Goal: Answer question/provide support

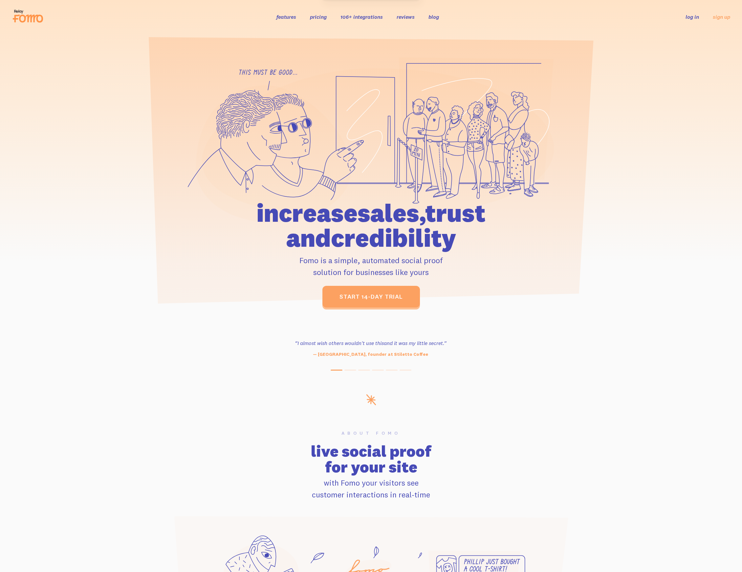
click at [687, 19] on link "log in" at bounding box center [692, 16] width 13 height 7
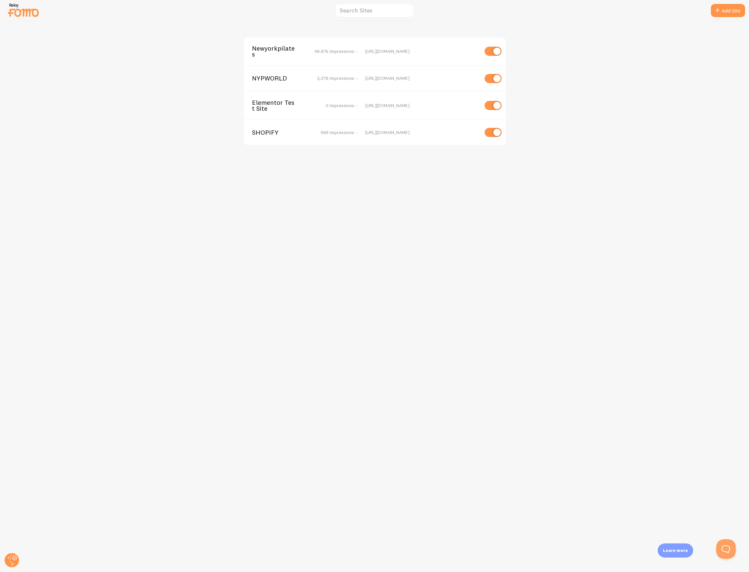
click at [275, 54] on span "Newyorkpilates" at bounding box center [278, 51] width 53 height 12
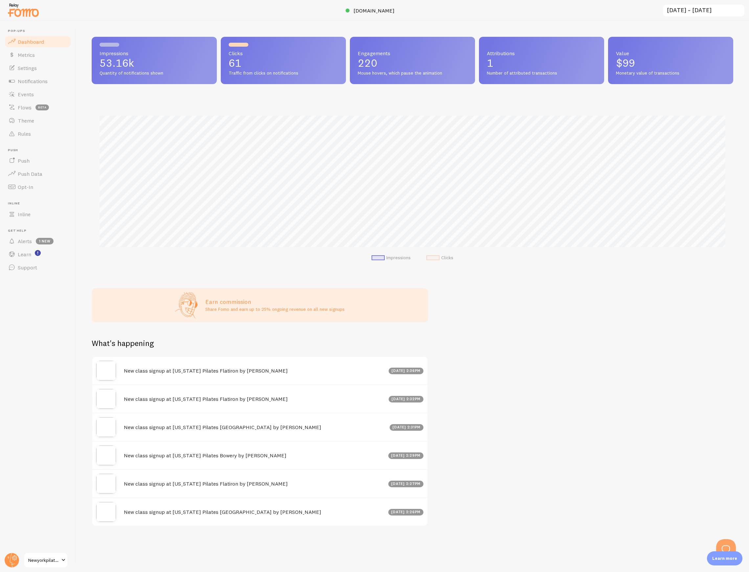
scroll to position [172, 641]
click at [35, 76] on link "Notifications" at bounding box center [38, 81] width 68 height 13
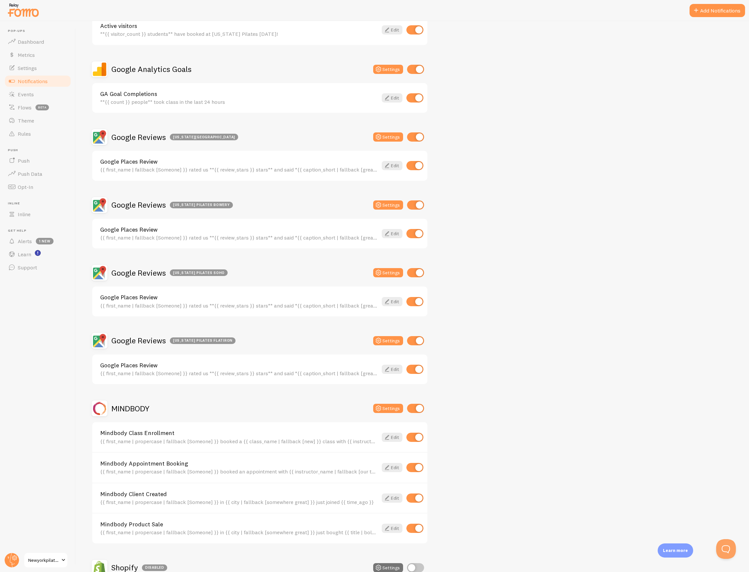
scroll to position [112, 0]
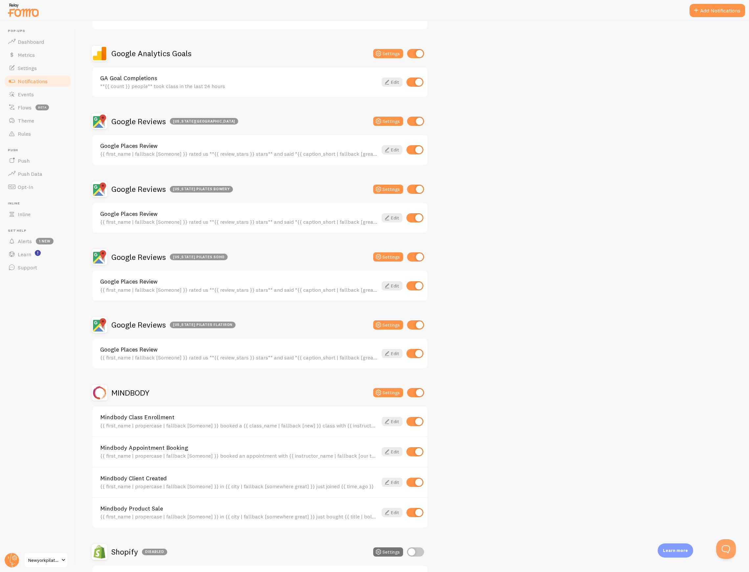
click at [412, 388] on input "checkbox" at bounding box center [415, 392] width 17 height 9
checkbox input "false"
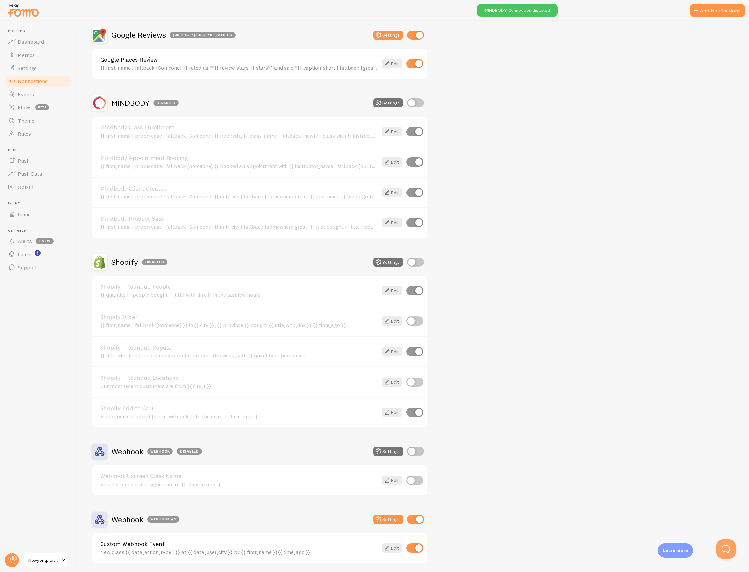
scroll to position [419, 0]
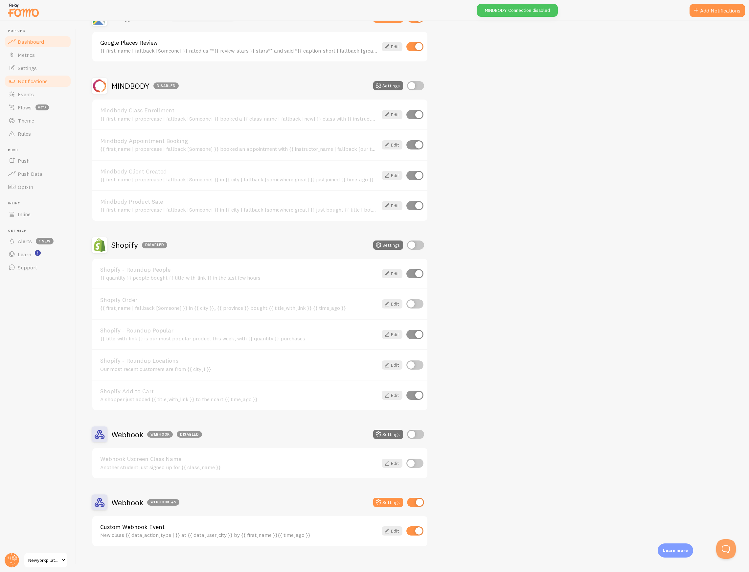
click at [22, 41] on span "Dashboard" at bounding box center [31, 41] width 26 height 7
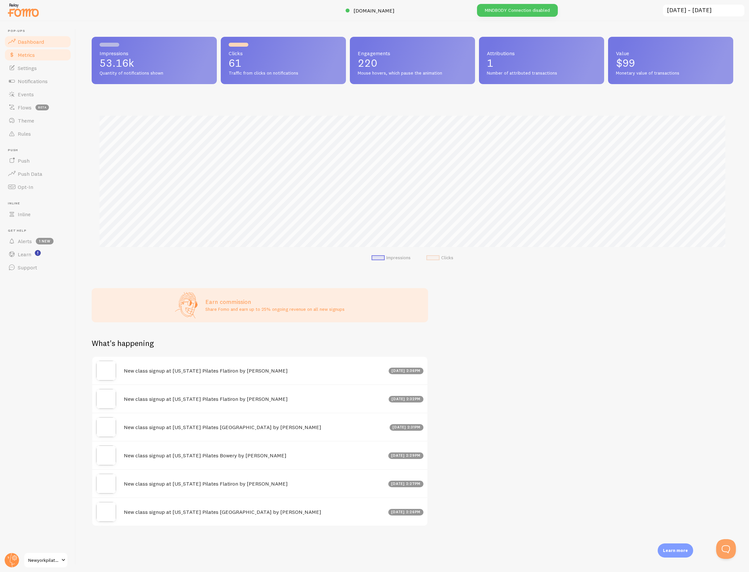
scroll to position [172, 641]
click at [25, 53] on span "Metrics" at bounding box center [26, 55] width 17 height 7
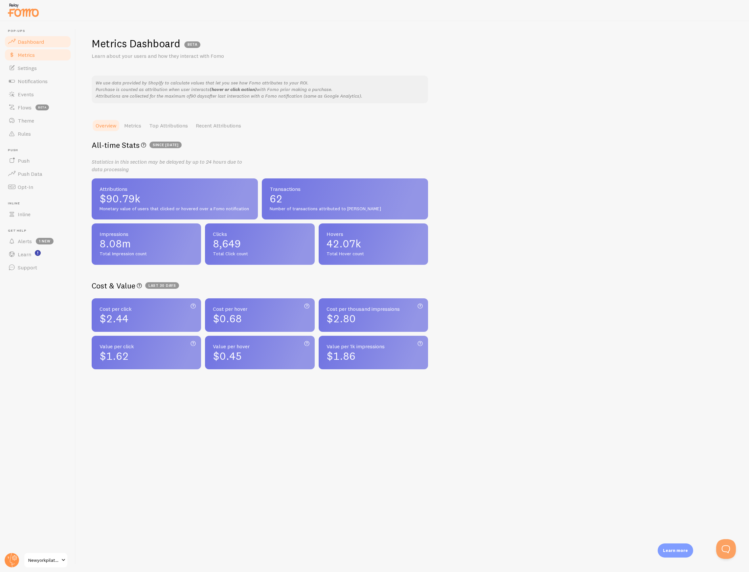
click at [32, 43] on span "Dashboard" at bounding box center [31, 41] width 26 height 7
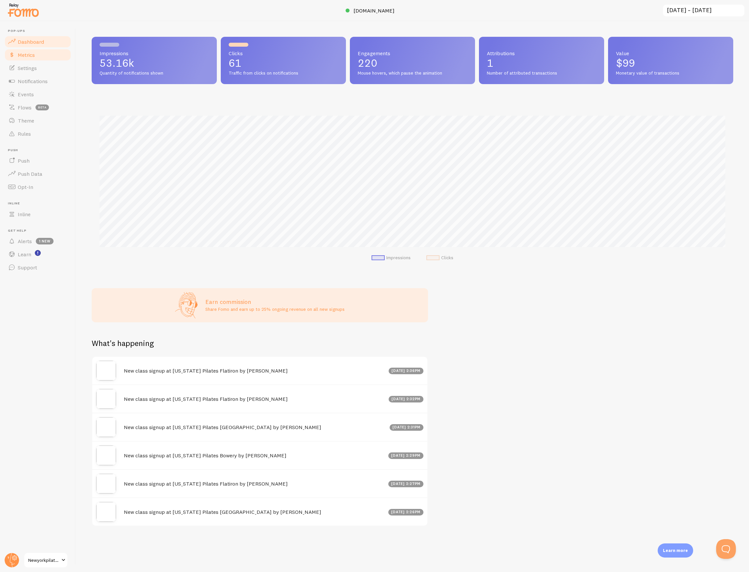
scroll to position [172, 641]
click at [21, 78] on span "Notifications" at bounding box center [33, 81] width 30 height 7
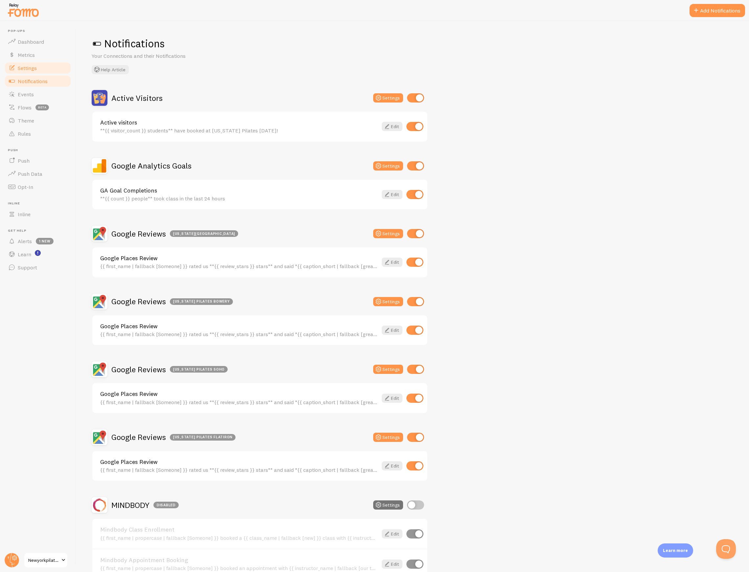
click at [28, 72] on link "Settings" at bounding box center [38, 67] width 68 height 13
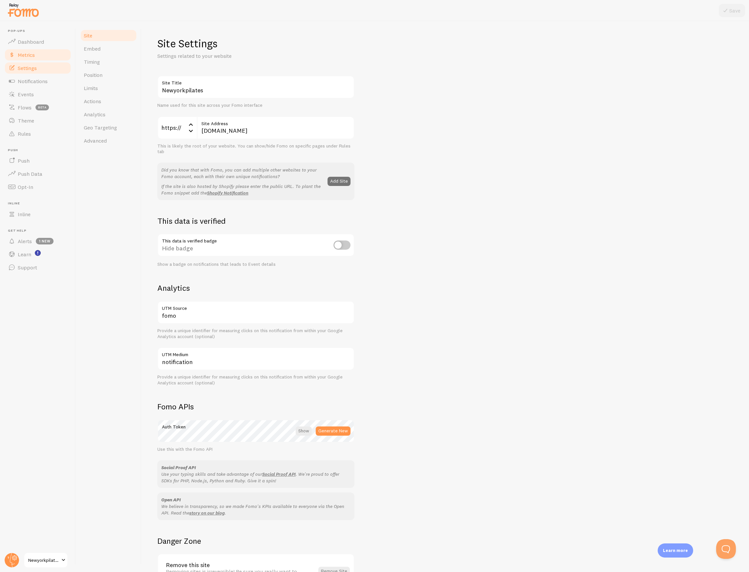
click at [30, 56] on span "Metrics" at bounding box center [26, 55] width 17 height 7
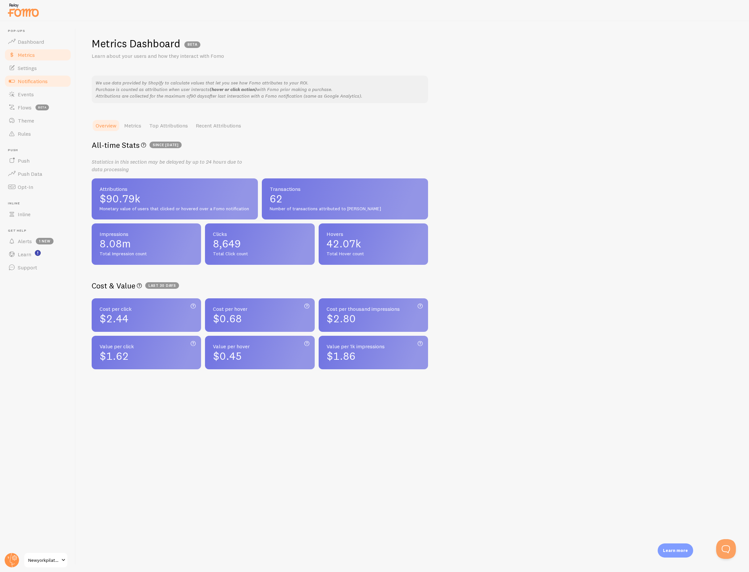
click at [36, 86] on link "Notifications" at bounding box center [38, 81] width 68 height 13
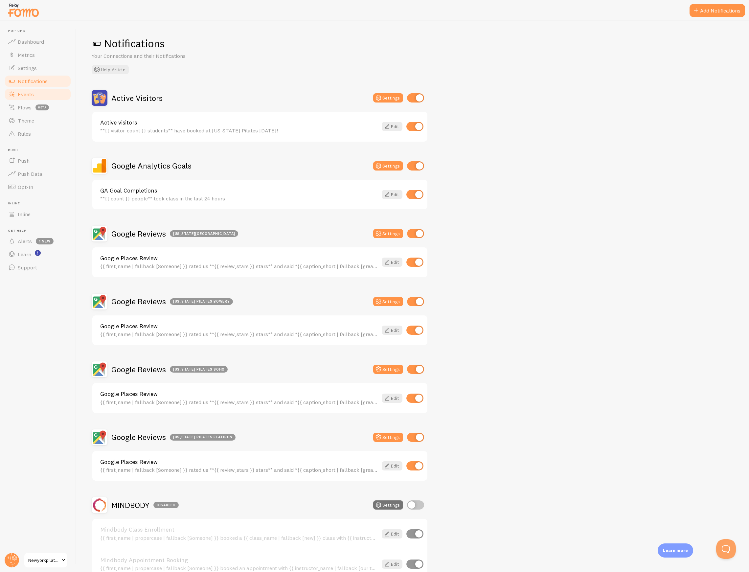
click at [34, 94] on link "Events" at bounding box center [38, 94] width 68 height 13
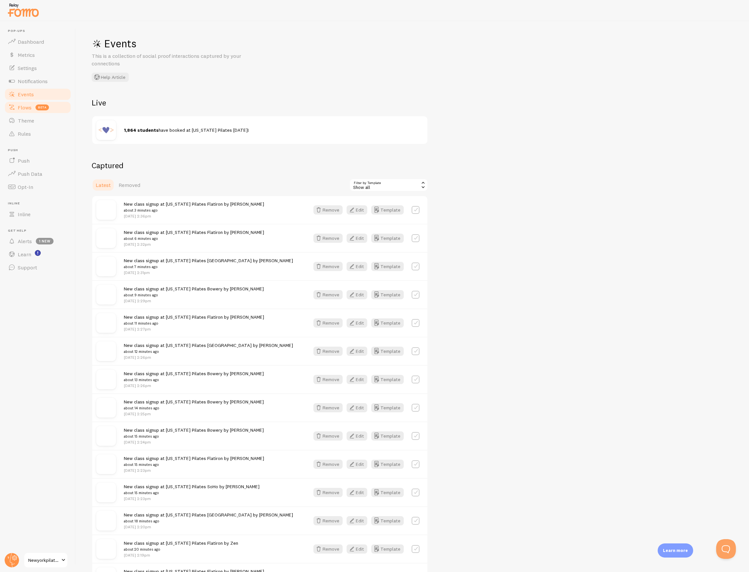
click at [32, 108] on link "Flows beta" at bounding box center [38, 107] width 68 height 13
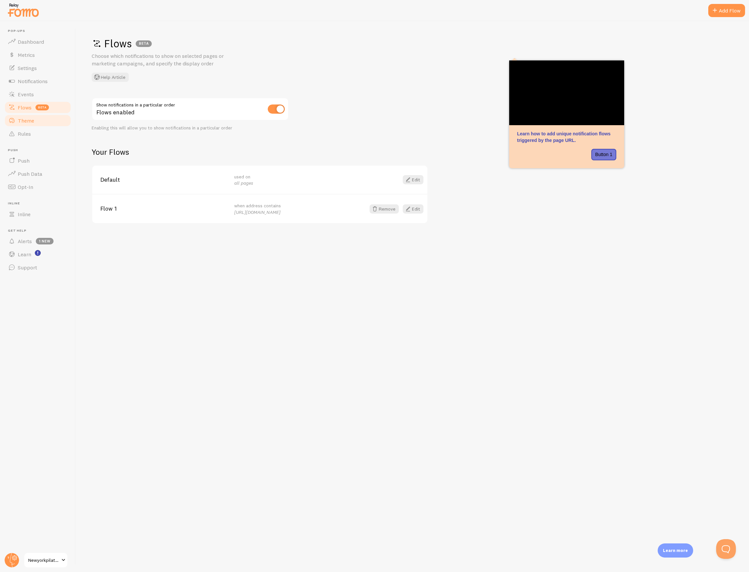
click at [34, 117] on link "Theme" at bounding box center [38, 120] width 68 height 13
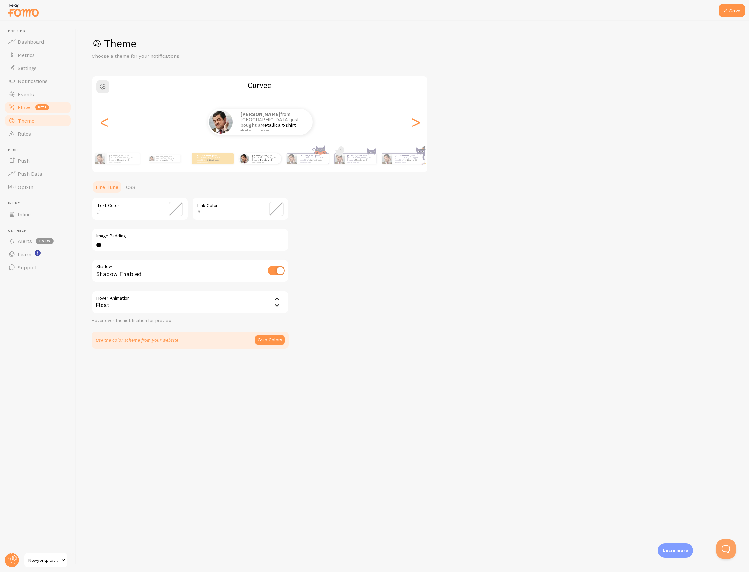
click at [31, 110] on span "Flows" at bounding box center [25, 107] width 14 height 7
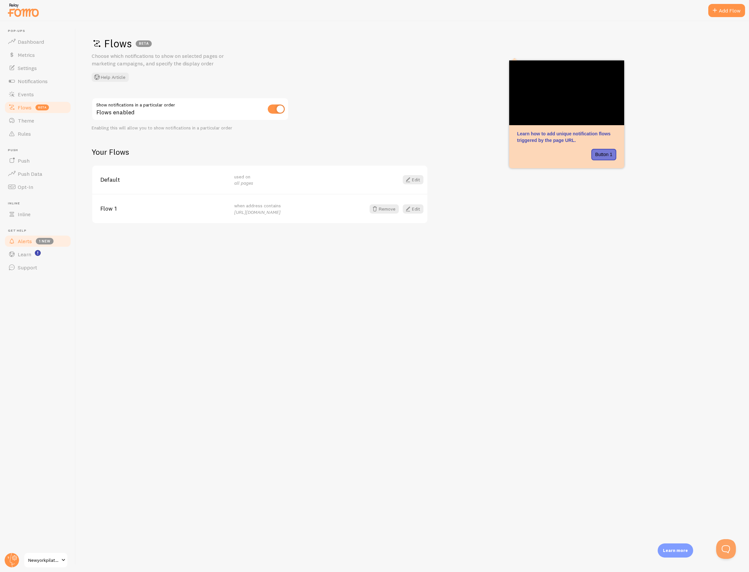
click at [18, 244] on link "Alerts 1 new" at bounding box center [38, 240] width 68 height 13
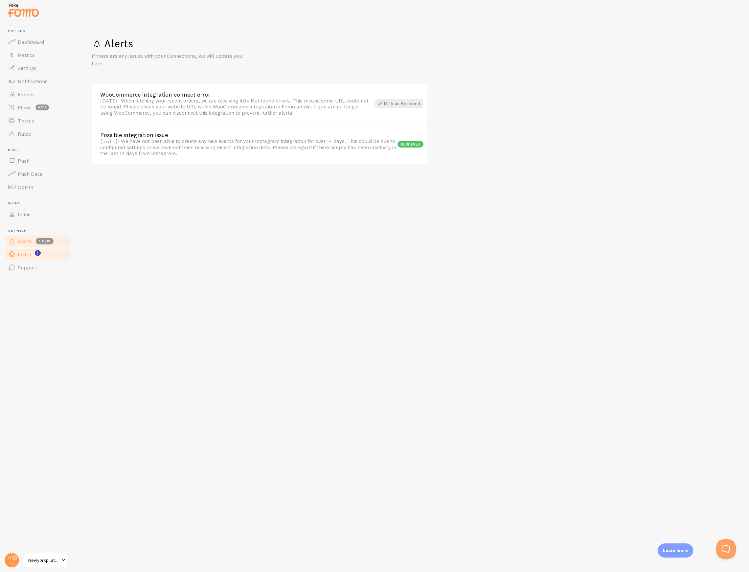
click at [28, 254] on span "Learn" at bounding box center [24, 254] width 13 height 7
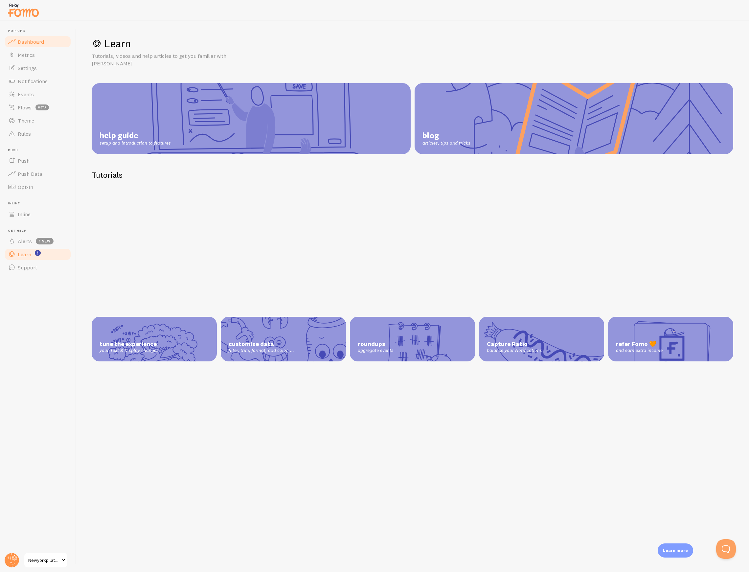
click at [21, 45] on link "Dashboard" at bounding box center [38, 41] width 68 height 13
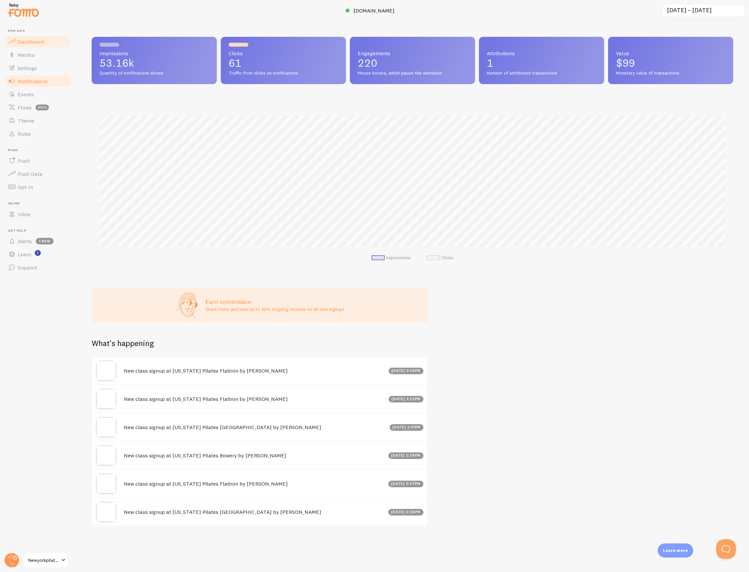
click at [36, 76] on link "Notifications" at bounding box center [38, 81] width 68 height 13
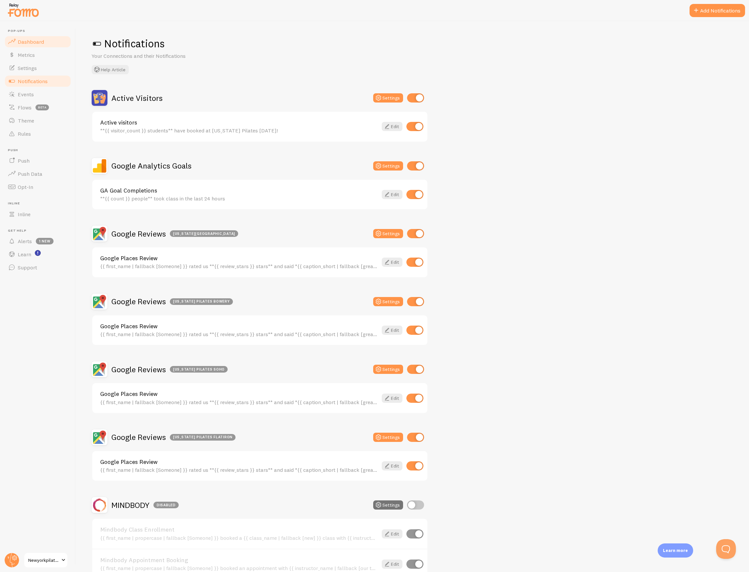
click at [41, 39] on span "Dashboard" at bounding box center [31, 41] width 26 height 7
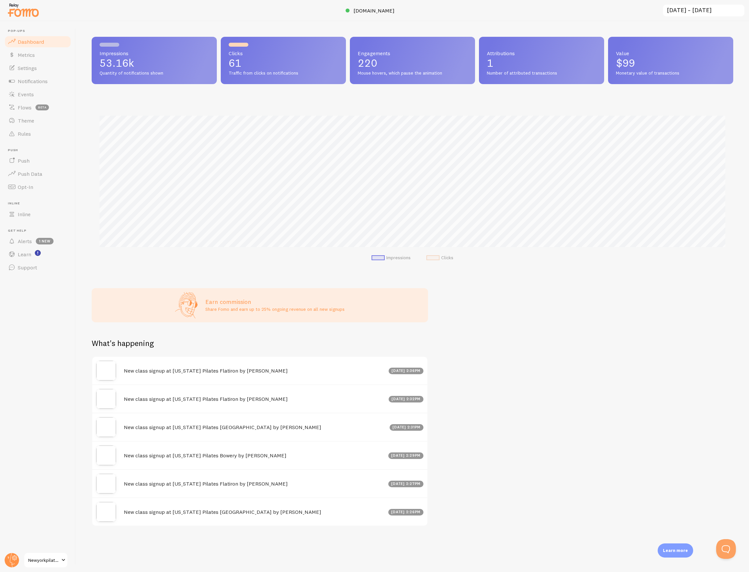
scroll to position [172, 641]
drag, startPoint x: 737, startPoint y: 556, endPoint x: 16, endPoint y: 12, distance: 902.9
click at [737, 556] on div "Impressions 53.16k Quantity of notifications shown Clicks 61 Traffic from click…" at bounding box center [412, 296] width 673 height 551
click at [729, 549] on button "Open Beacon popover" at bounding box center [724, 547] width 20 height 20
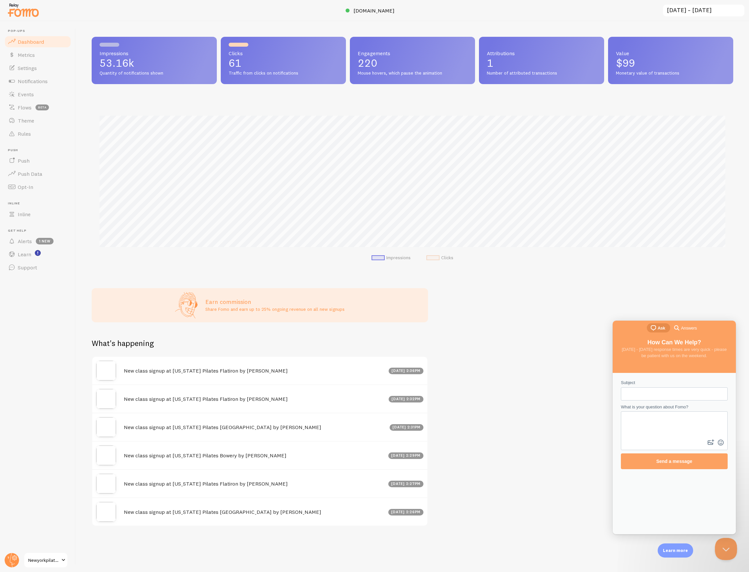
scroll to position [0, 0]
click at [641, 324] on span "Go back" at bounding box center [645, 327] width 8 height 8
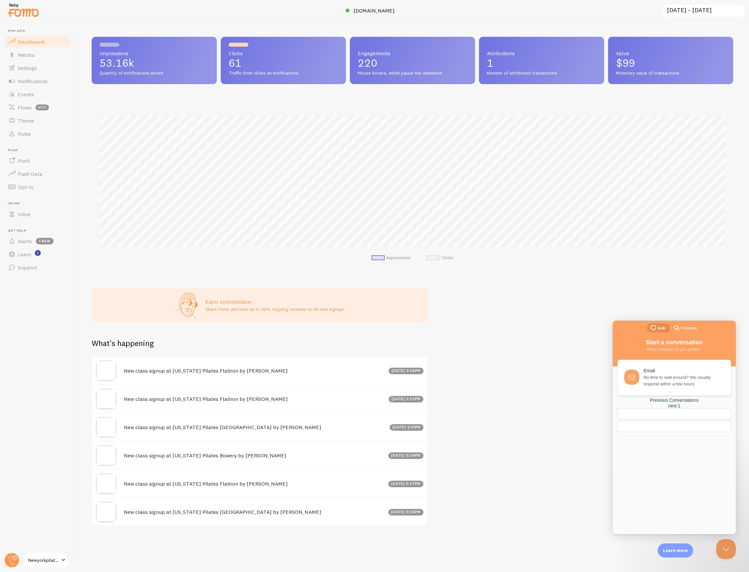
click at [670, 432] on link "Previous Conversations new : 1" at bounding box center [673, 414] width 113 height 35
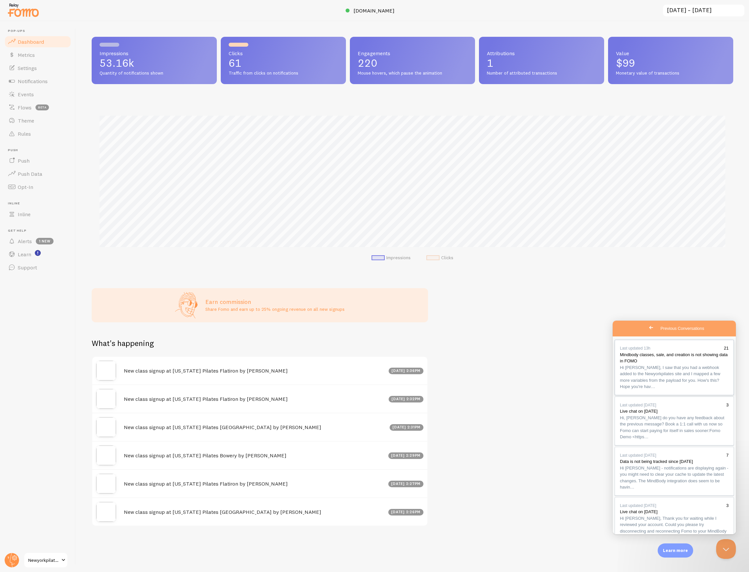
click at [657, 376] on span "Hi [PERSON_NAME], I saw that you had a webhook added to the Newyorkpilates site…" at bounding box center [670, 377] width 100 height 24
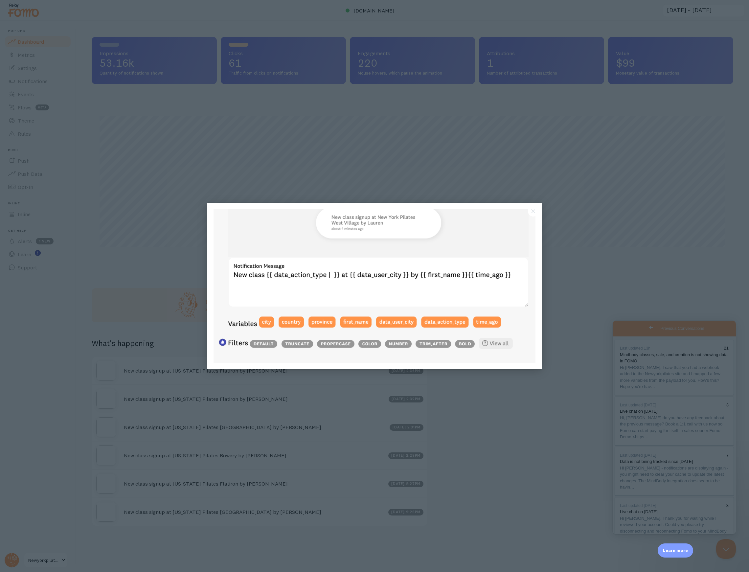
scroll to position [0, 0]
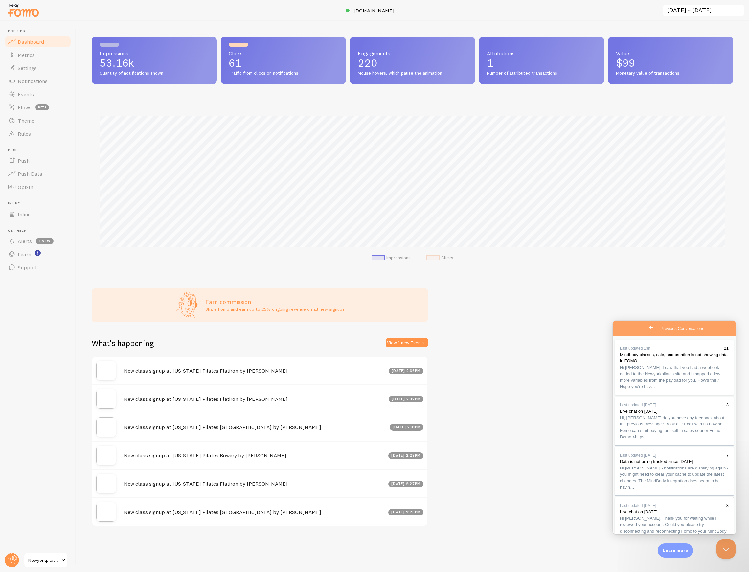
drag, startPoint x: 652, startPoint y: 487, endPoint x: 657, endPoint y: 496, distance: 10.4
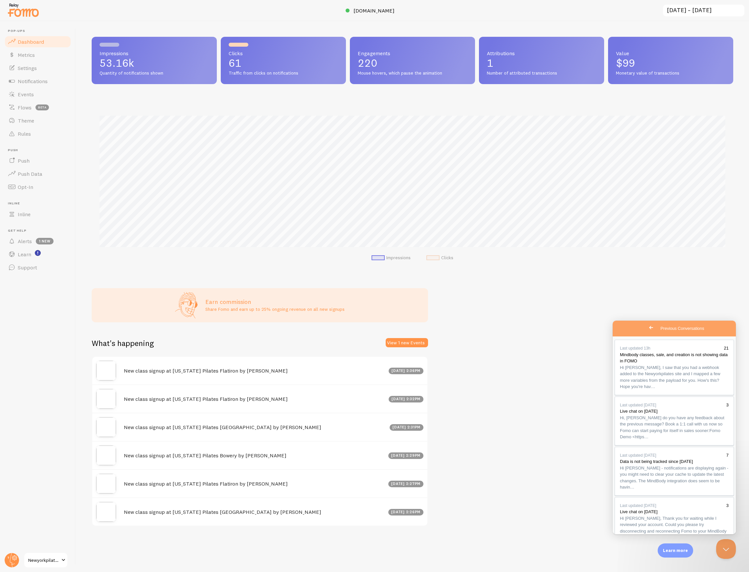
click at [41, 79] on span "Notifications" at bounding box center [33, 81] width 30 height 7
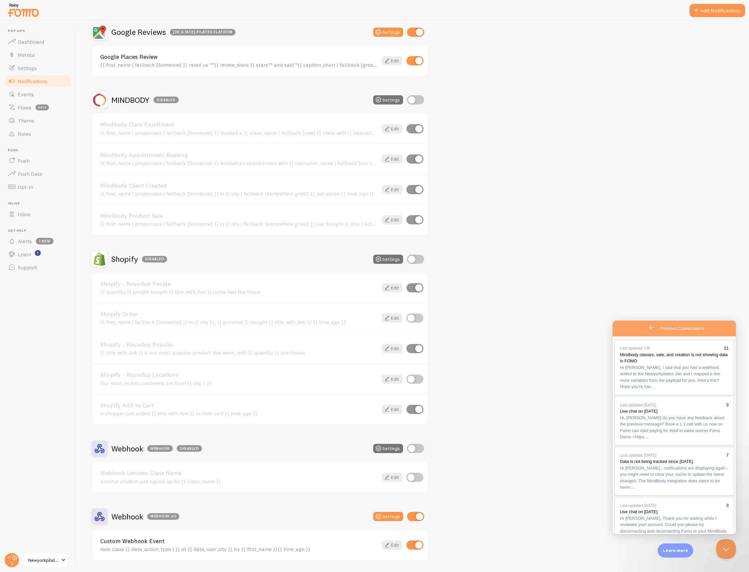
scroll to position [419, 0]
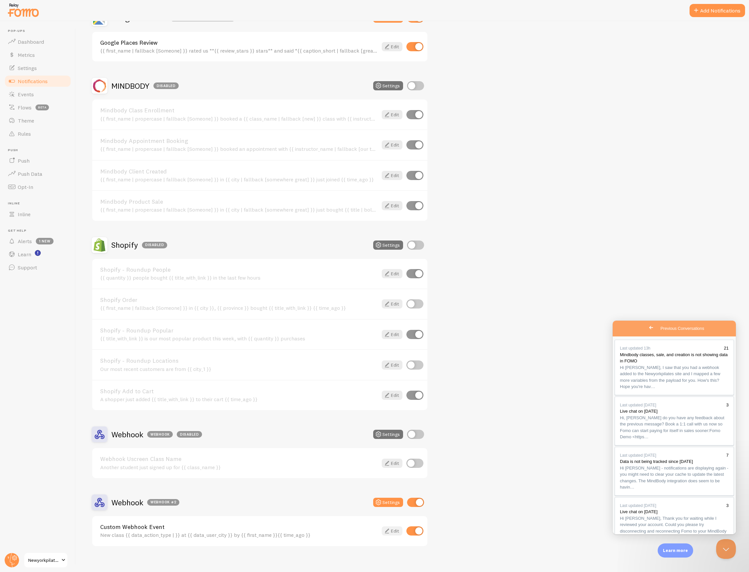
click at [391, 527] on link "Edit" at bounding box center [391, 530] width 21 height 9
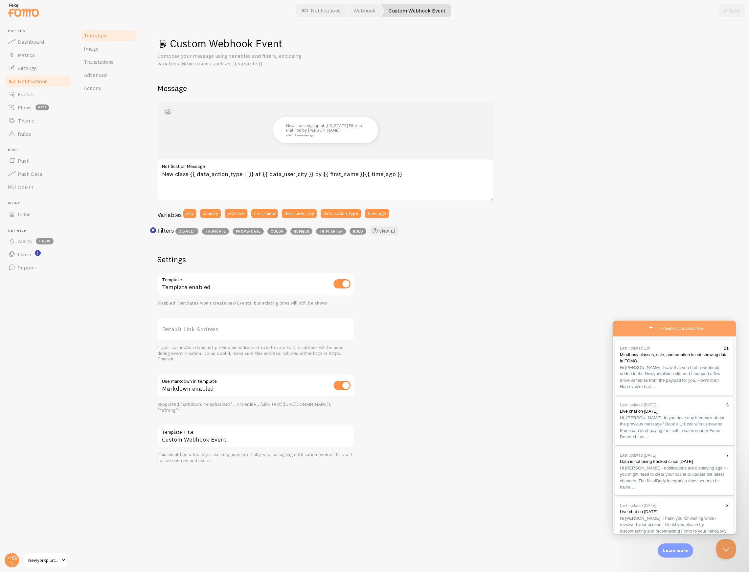
click at [166, 111] on span "button" at bounding box center [168, 112] width 8 height 8
click at [104, 124] on div "Template Image Translations Advanced Actions" at bounding box center [109, 296] width 66 height 551
drag, startPoint x: 688, startPoint y: 485, endPoint x: 700, endPoint y: 480, distance: 13.1
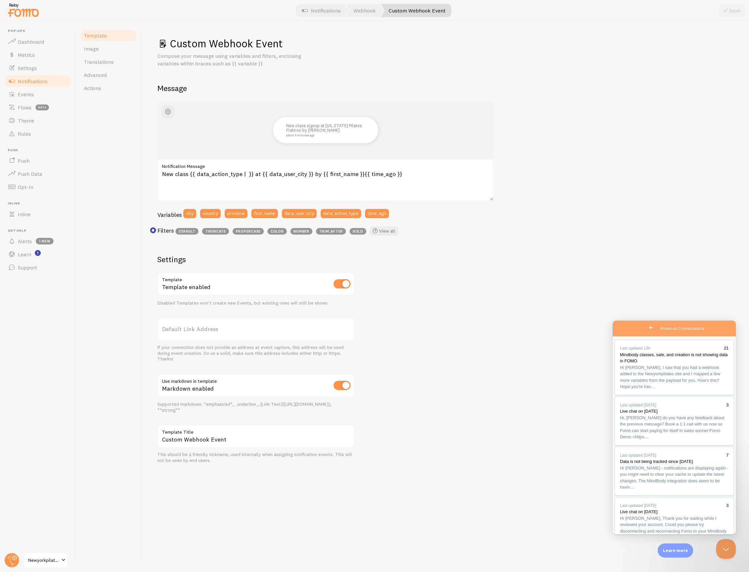
scroll to position [8, 0]
type textarea "Hi [PERSON_NAME], This looks good. We wanted to create also a Class Sign In. I …"
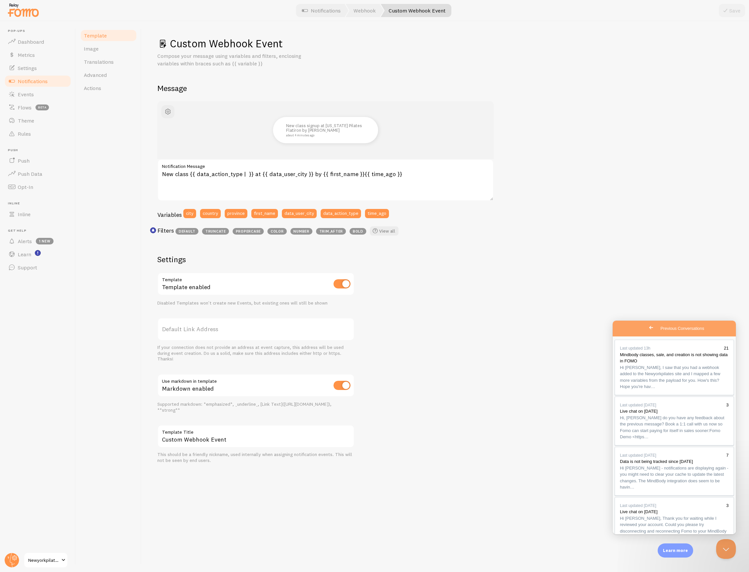
drag, startPoint x: 678, startPoint y: 452, endPoint x: 673, endPoint y: 462, distance: 11.0
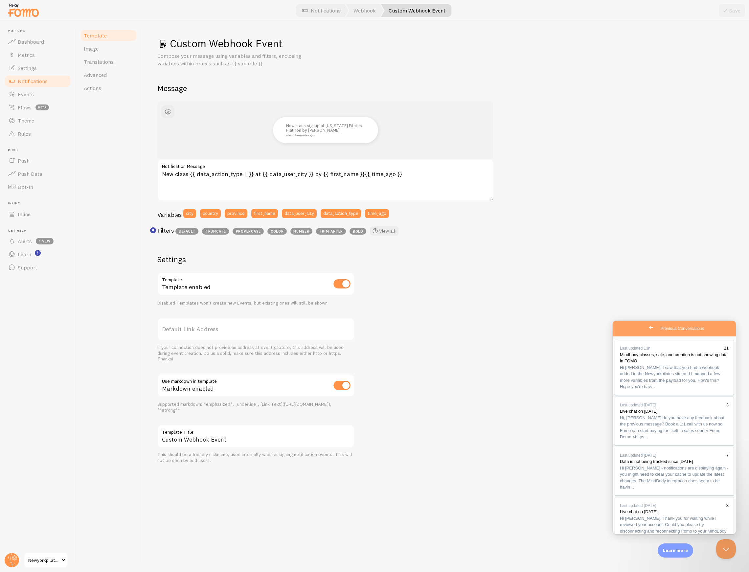
drag, startPoint x: 640, startPoint y: 456, endPoint x: 643, endPoint y: 460, distance: 4.7
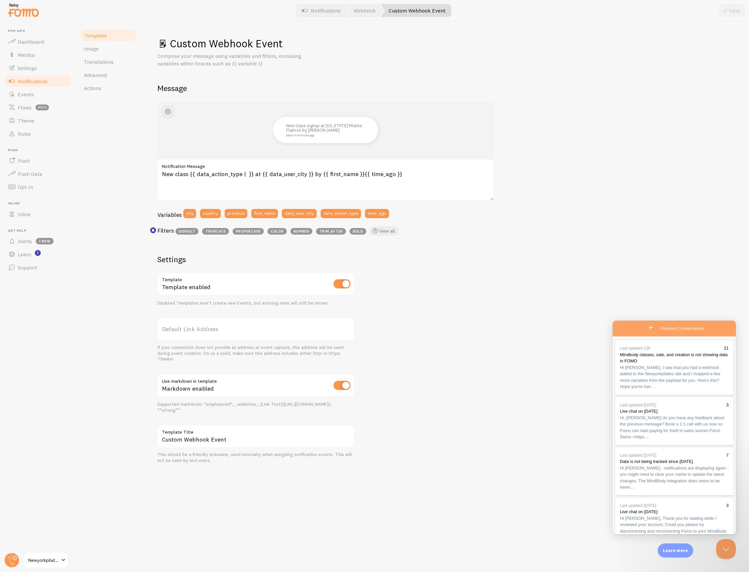
drag, startPoint x: 636, startPoint y: 455, endPoint x: 698, endPoint y: 464, distance: 62.0
drag, startPoint x: 698, startPoint y: 464, endPoint x: 695, endPoint y: 471, distance: 7.6
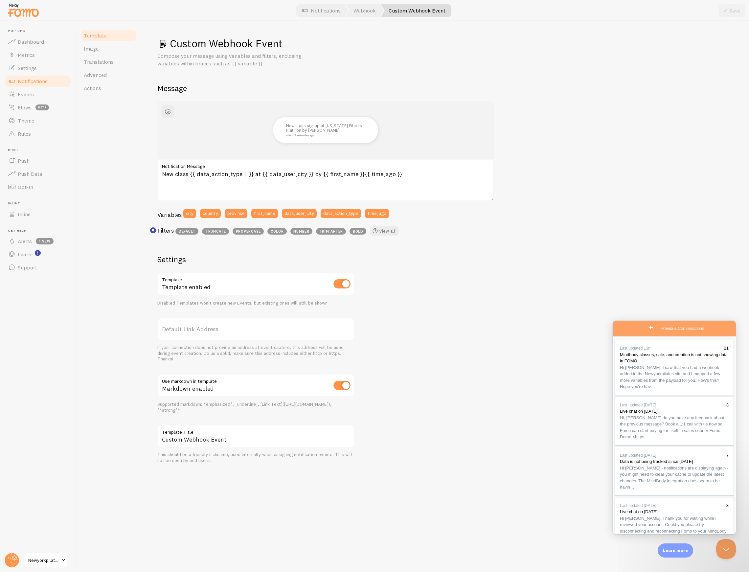
click at [540, 233] on div "New class signup at [US_STATE] Pilates Flatiron by [PERSON_NAME] about 4 minute…" at bounding box center [445, 282] width 576 height 362
click at [266, 325] on label "Default Link Address" at bounding box center [255, 328] width 197 height 23
click at [266, 325] on input "Default Link Address" at bounding box center [255, 328] width 197 height 23
click at [464, 318] on div "New class signup at [US_STATE] Pilates Flatiron by [PERSON_NAME] about 4 minute…" at bounding box center [445, 282] width 576 height 362
click at [180, 108] on div "New class signup at [US_STATE] Pilates Flatiron by [PERSON_NAME] about 4 minute…" at bounding box center [325, 130] width 336 height 58
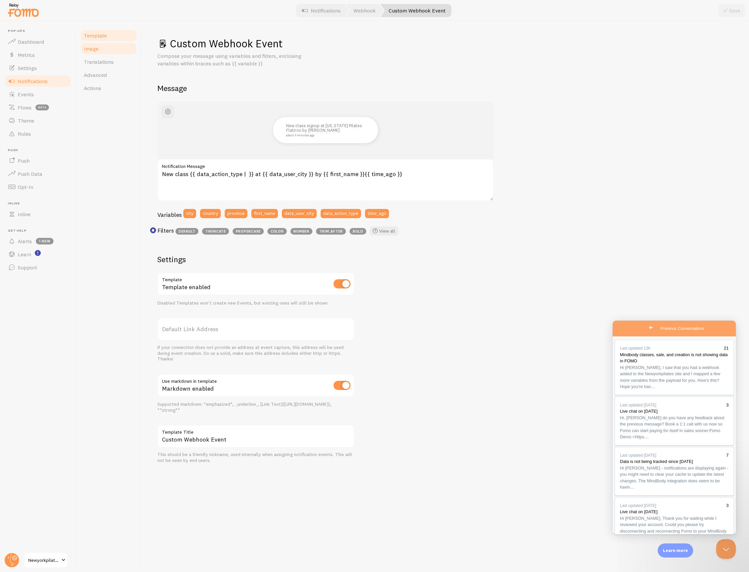
click at [92, 47] on span "Image" at bounding box center [91, 48] width 15 height 7
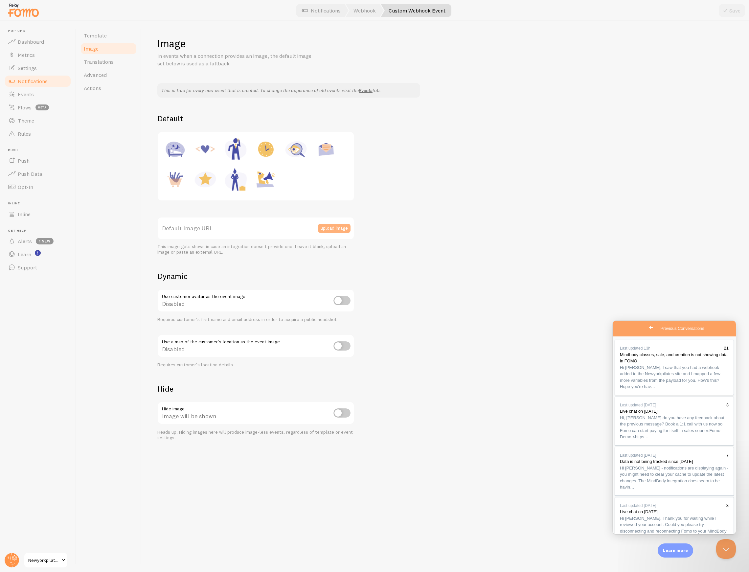
click at [338, 230] on button "upload image" at bounding box center [334, 228] width 33 height 9
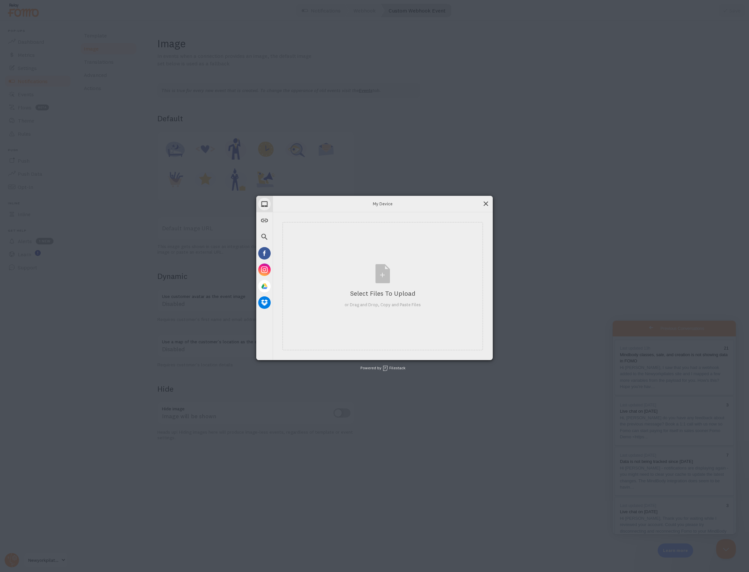
click at [489, 204] on span at bounding box center [485, 203] width 7 height 7
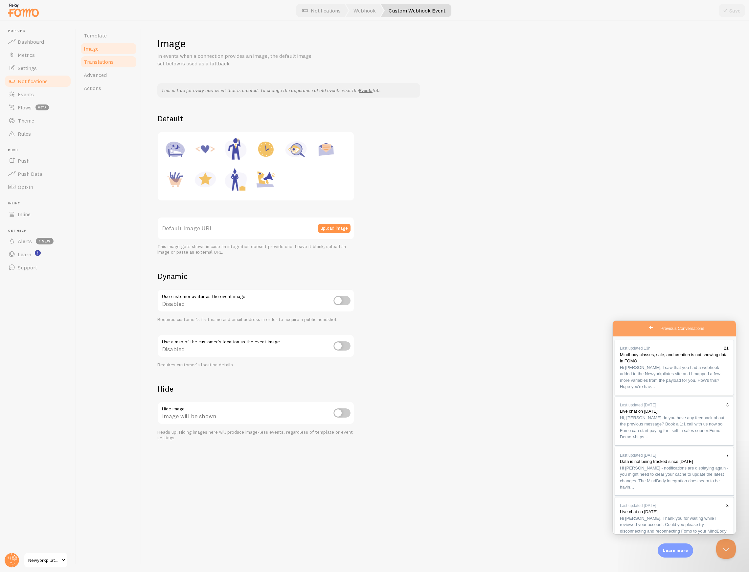
click at [108, 63] on span "Translations" at bounding box center [99, 61] width 30 height 7
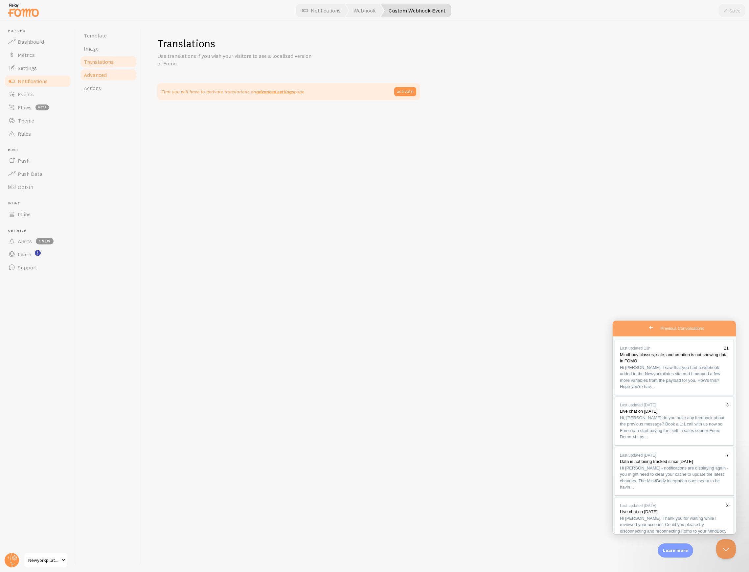
click at [111, 74] on link "Advanced" at bounding box center [108, 74] width 57 height 13
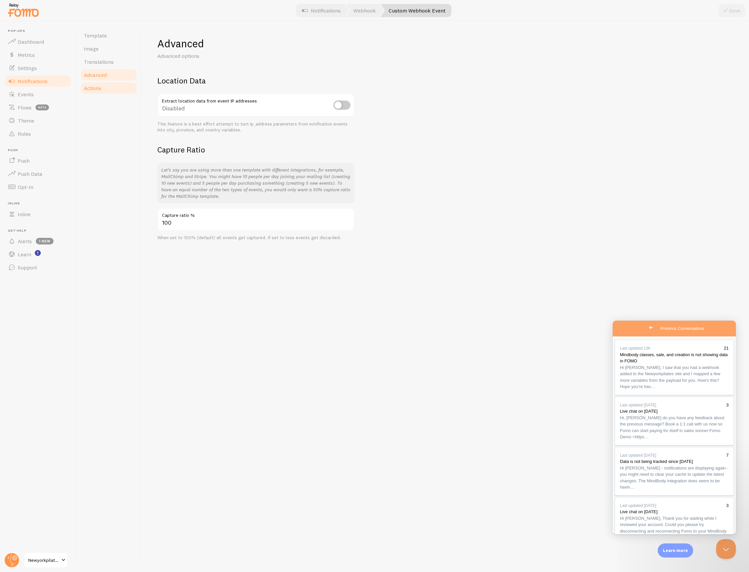
click at [109, 85] on link "Actions" at bounding box center [108, 87] width 57 height 13
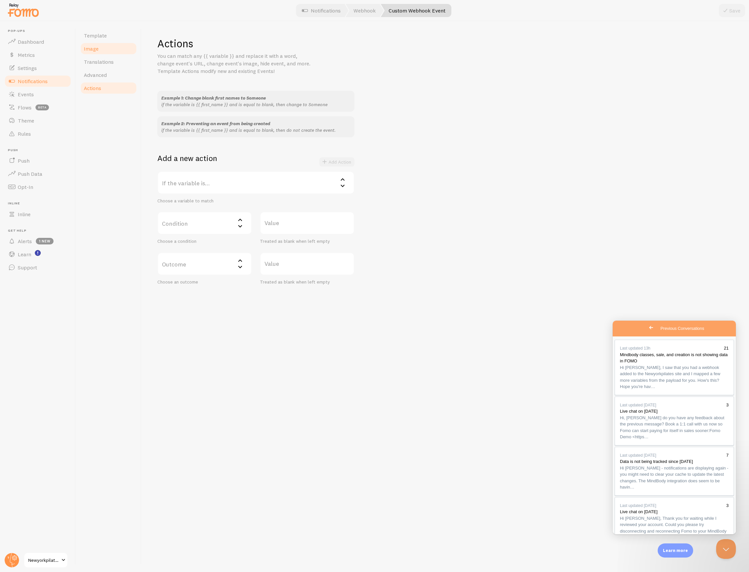
click at [102, 43] on link "Image" at bounding box center [108, 48] width 57 height 13
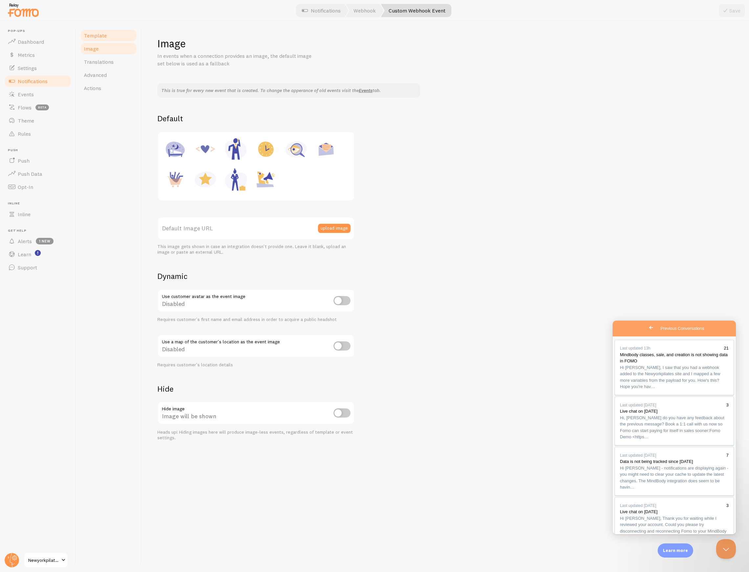
click at [103, 37] on span "Template" at bounding box center [95, 35] width 23 height 7
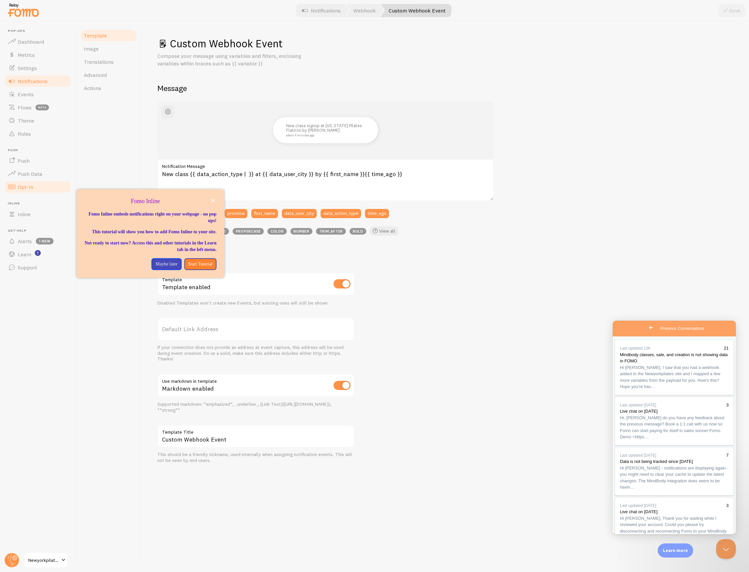
click at [34, 185] on link "Opt-In" at bounding box center [38, 186] width 68 height 13
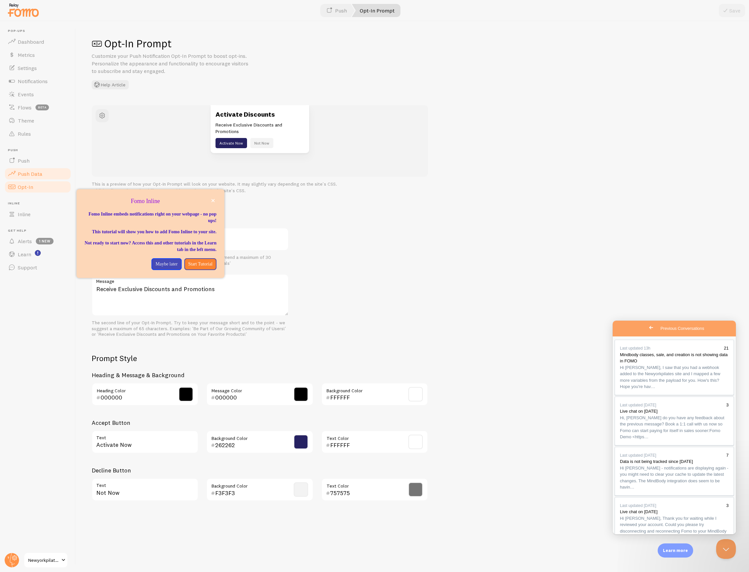
click at [36, 174] on span "Push Data" at bounding box center [30, 173] width 25 height 7
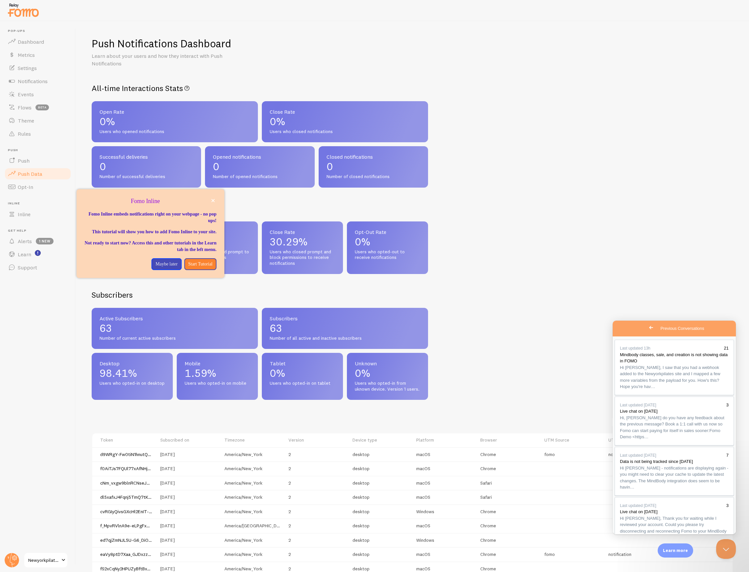
click at [531, 207] on div "Push Notifications Dashboard Learn about your users and how they interact with …" at bounding box center [412, 296] width 673 height 551
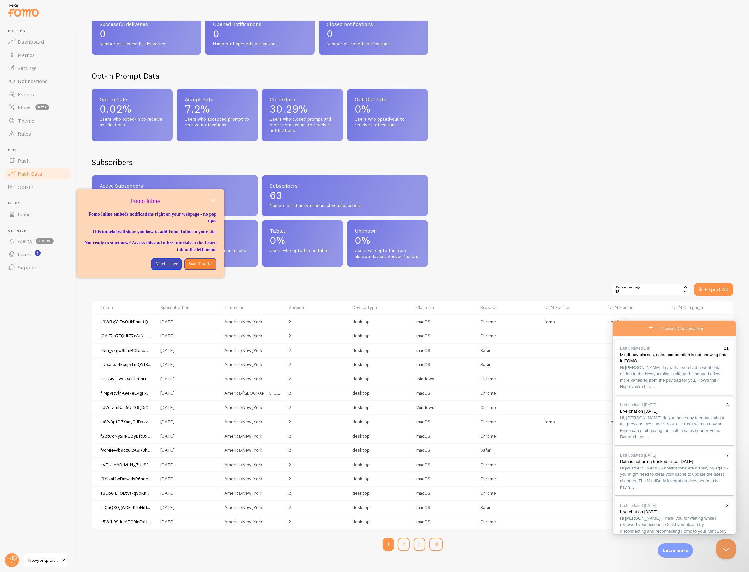
scroll to position [139, 0]
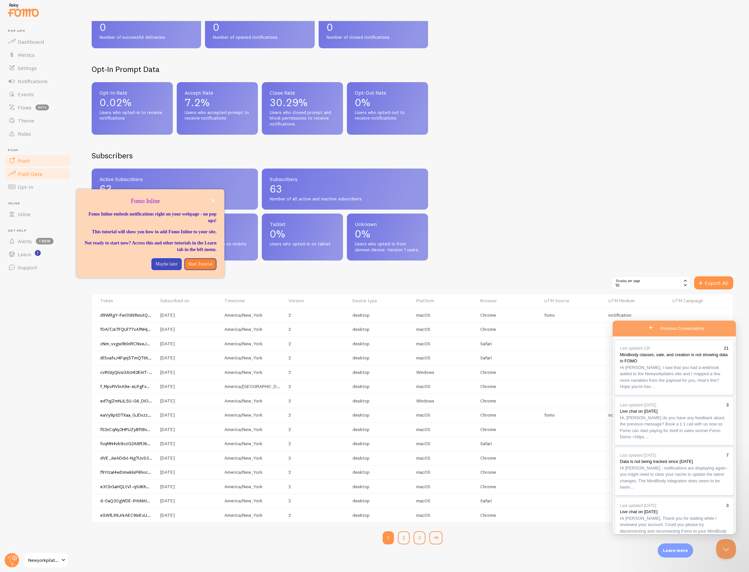
click at [21, 155] on link "Push" at bounding box center [38, 160] width 68 height 13
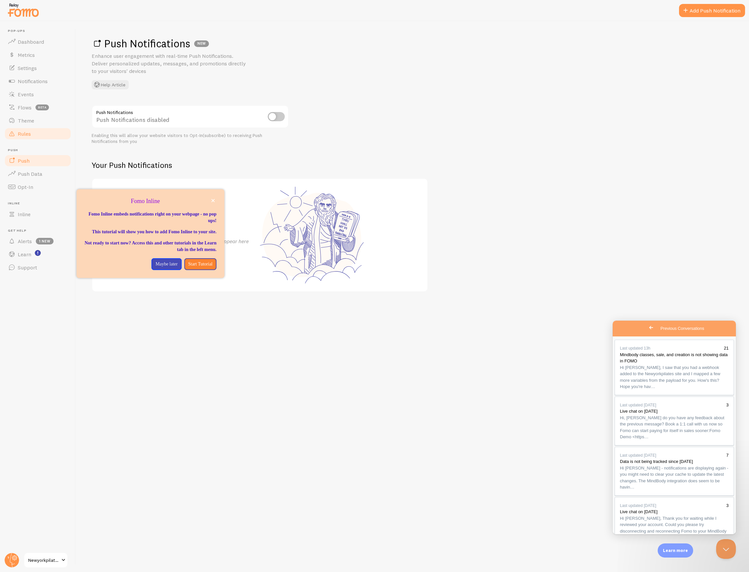
click at [19, 131] on span "Rules" at bounding box center [24, 133] width 13 height 7
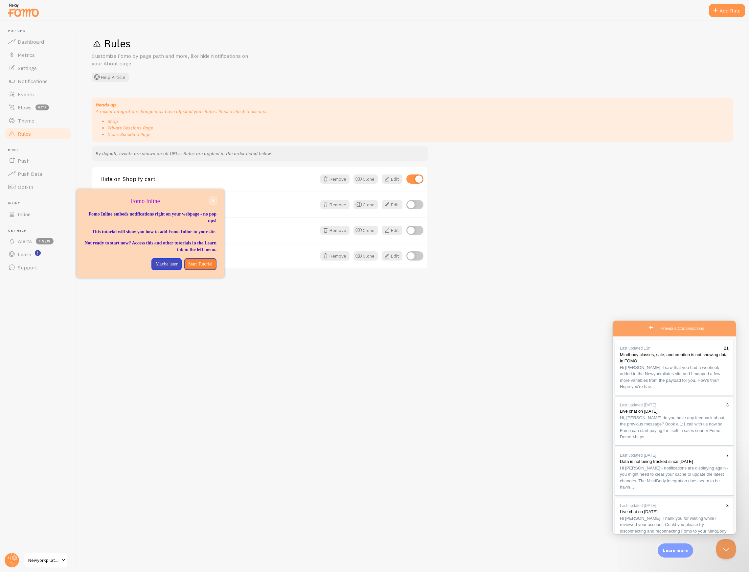
click at [211, 201] on icon "close," at bounding box center [213, 201] width 4 height 4
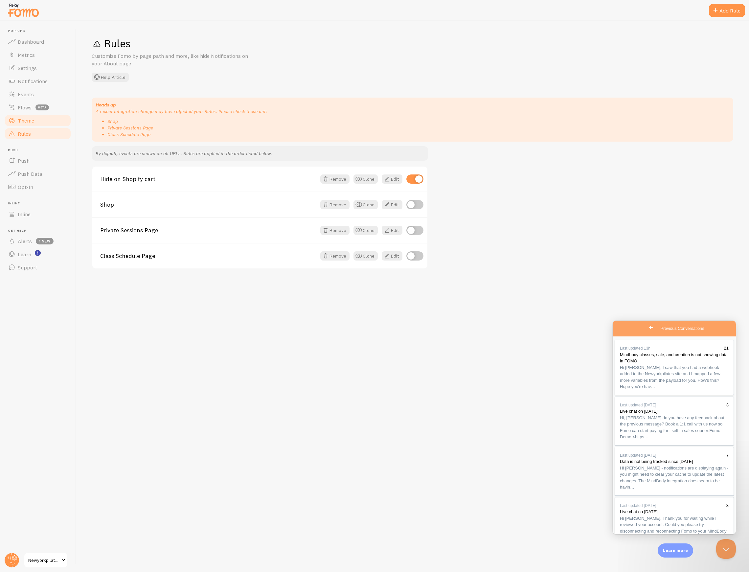
click at [27, 119] on span "Theme" at bounding box center [26, 120] width 16 height 7
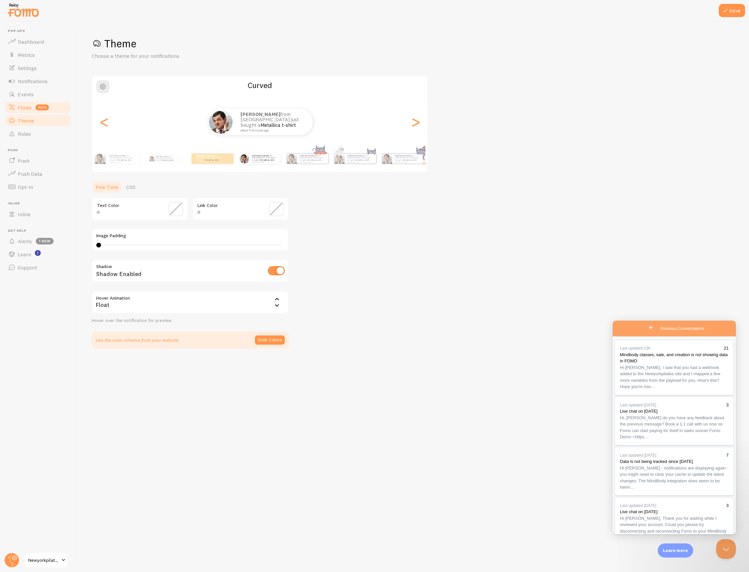
click at [24, 110] on span "Flows" at bounding box center [25, 107] width 14 height 7
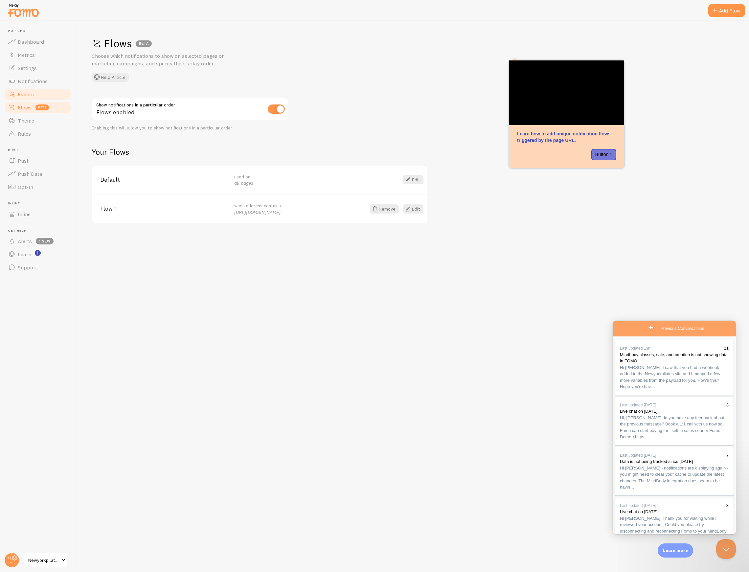
click at [23, 94] on span "Events" at bounding box center [26, 94] width 16 height 7
